Goal: Task Accomplishment & Management: Manage account settings

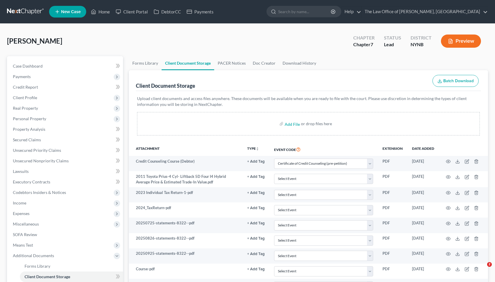
select select "1"
click at [100, 8] on link "Home" at bounding box center [100, 11] width 25 height 11
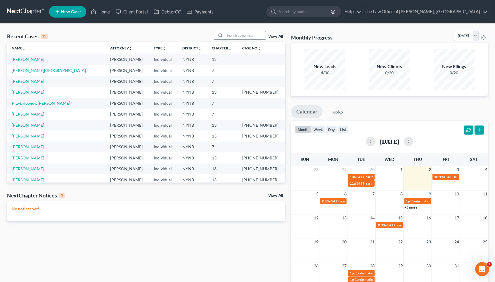
click at [240, 33] on input "search" at bounding box center [245, 35] width 41 height 8
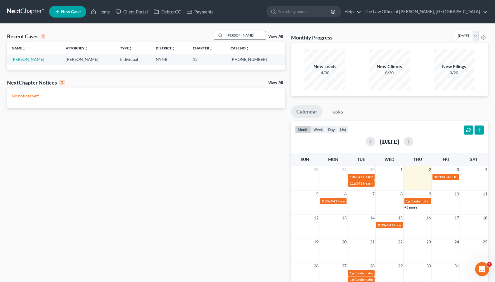
type input "[PERSON_NAME]"
drag, startPoint x: 240, startPoint y: 33, endPoint x: 30, endPoint y: 60, distance: 211.3
click at [31, 60] on link "[PERSON_NAME]" at bounding box center [28, 59] width 32 height 5
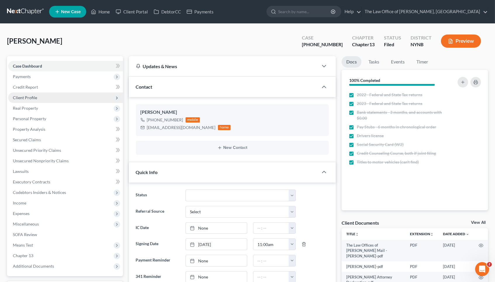
scroll to position [384, 0]
drag, startPoint x: 56, startPoint y: 44, endPoint x: 6, endPoint y: 42, distance: 49.7
copy span "[PERSON_NAME]"
drag, startPoint x: 337, startPoint y: 44, endPoint x: 313, endPoint y: 45, distance: 24.3
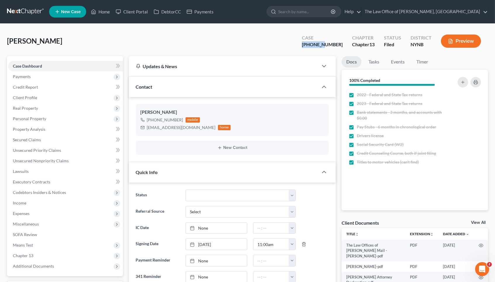
click at [313, 45] on div "Case [PHONE_NUMBER]" at bounding box center [322, 41] width 50 height 17
copy div "24-11282"
click at [67, 105] on span "Real Property" at bounding box center [65, 108] width 115 height 11
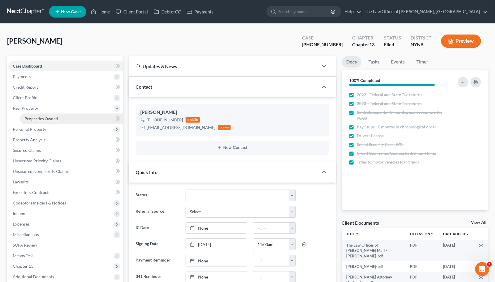
click at [69, 114] on link "Properties Owned" at bounding box center [71, 118] width 103 height 11
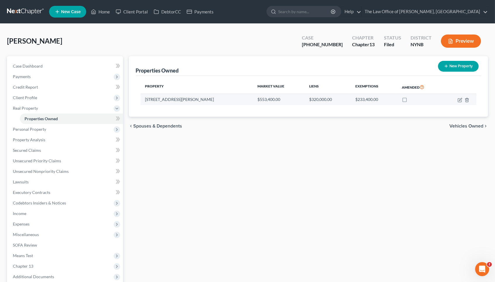
click at [174, 98] on td "[STREET_ADDRESS][PERSON_NAME]" at bounding box center [196, 99] width 112 height 11
click at [459, 100] on icon "button" at bounding box center [460, 99] width 3 height 3
select select "35"
select select "44"
select select "2"
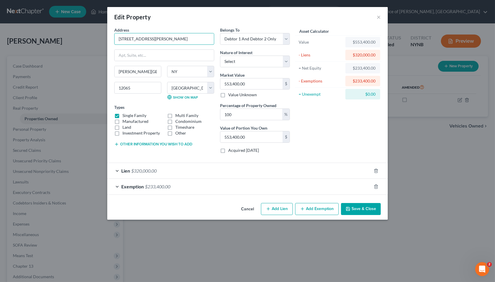
drag, startPoint x: 118, startPoint y: 37, endPoint x: 143, endPoint y: 76, distance: 46.1
drag, startPoint x: 141, startPoint y: 71, endPoint x: 110, endPoint y: 71, distance: 31.0
click at [133, 87] on input "12065" at bounding box center [137, 88] width 47 height 12
click at [378, 16] on button "×" at bounding box center [378, 16] width 4 height 7
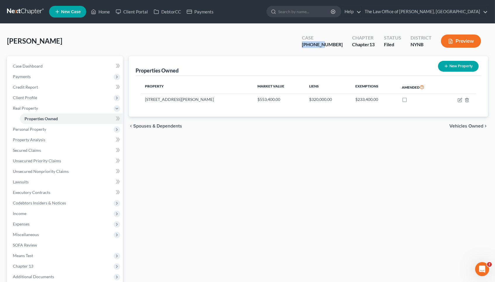
drag, startPoint x: 338, startPoint y: 44, endPoint x: 308, endPoint y: 46, distance: 29.9
click at [308, 46] on div "[PERSON_NAME] Upgraded Case [PHONE_NUMBER] Chapter Chapter 13 Status Filed Dist…" at bounding box center [247, 43] width 481 height 25
copy div "24-11282"
